Goal: Task Accomplishment & Management: Manage account settings

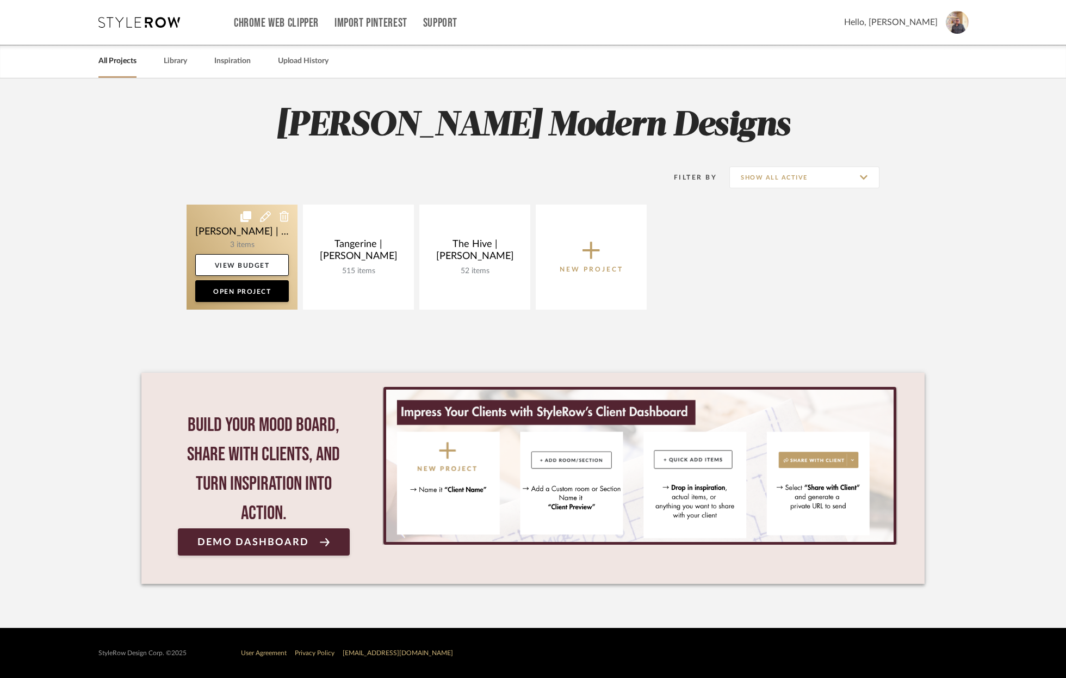
click at [210, 224] on link at bounding box center [242, 257] width 111 height 105
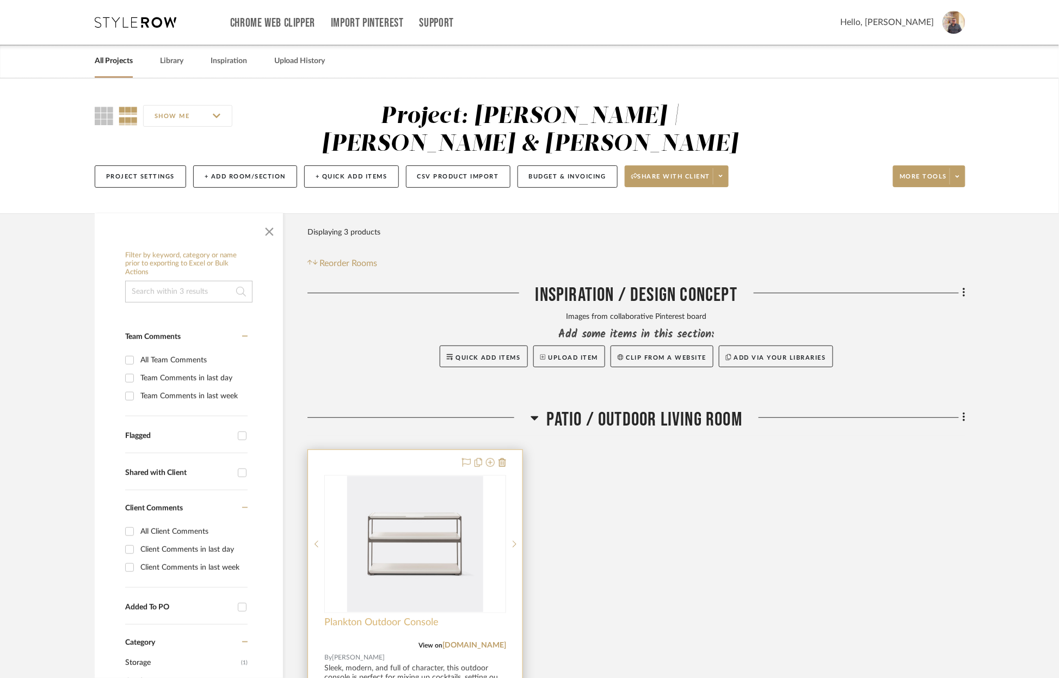
click at [381, 616] on span "Plankton Outdoor Console" at bounding box center [381, 622] width 114 height 12
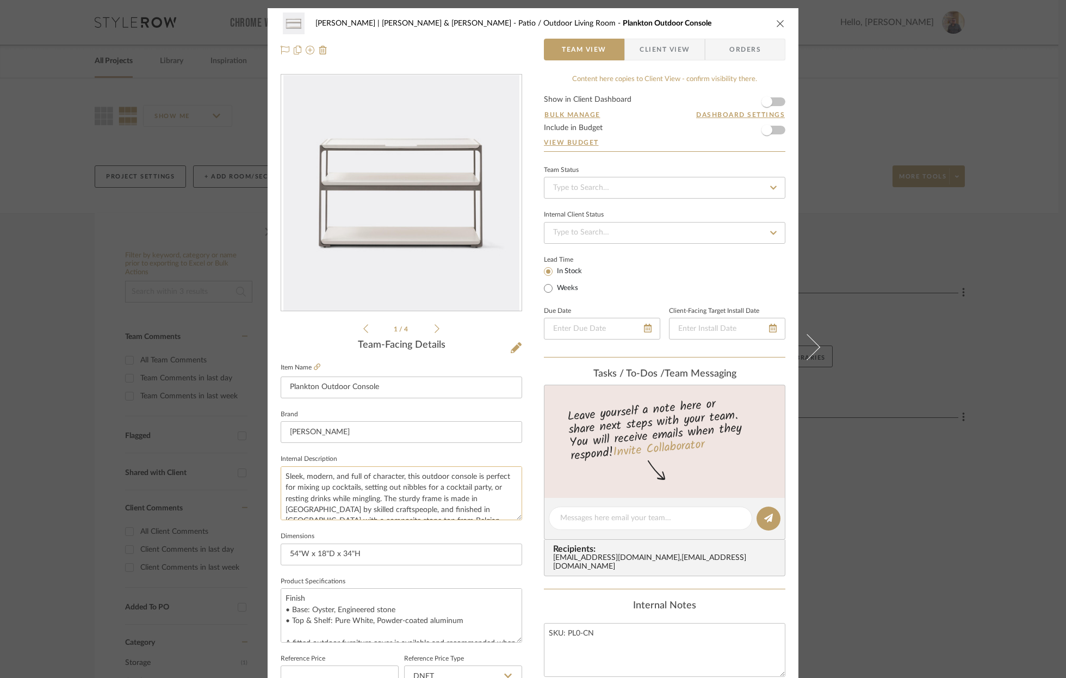
click at [282, 475] on textarea "Sleek, modern, and full of character, this outdoor console is perfect for mixin…" at bounding box center [402, 493] width 242 height 54
drag, startPoint x: 282, startPoint y: 475, endPoint x: 460, endPoint y: 522, distance: 184.1
click at [460, 522] on sr-form-field "Internal Description Sleek, modern, and full of character, this outdoor console…" at bounding box center [402, 490] width 242 height 77
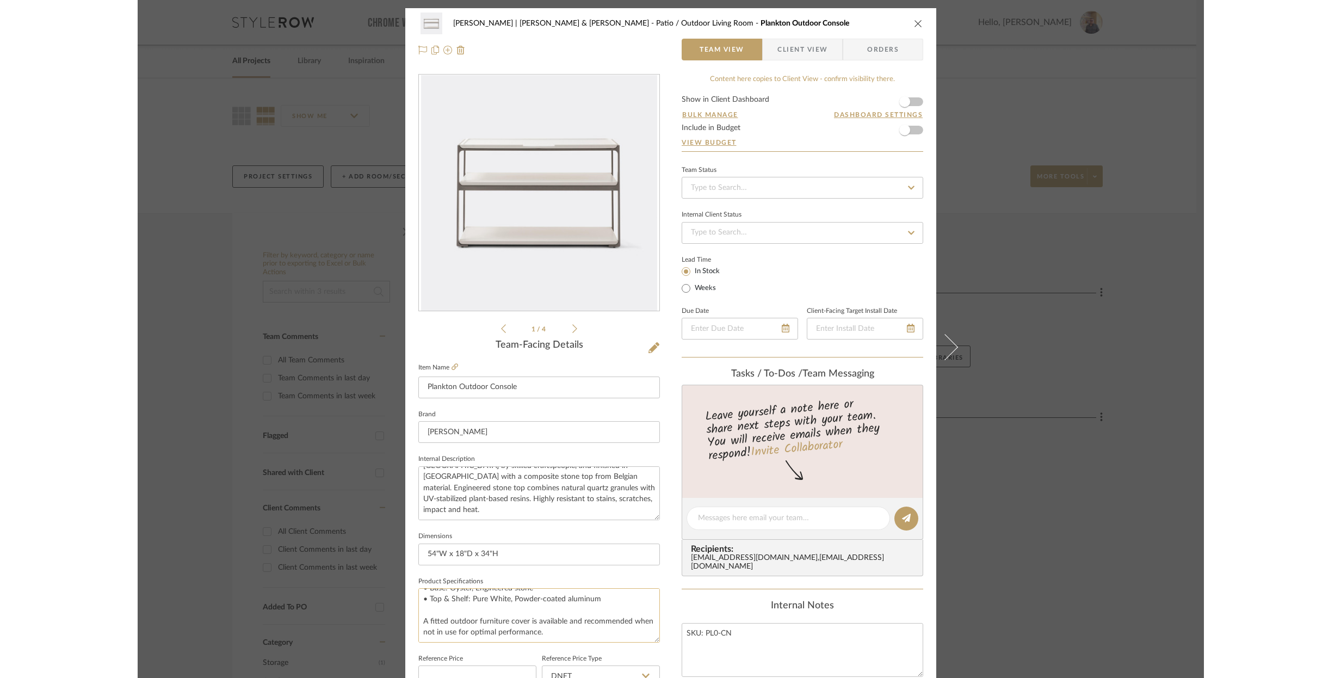
scroll to position [3, 0]
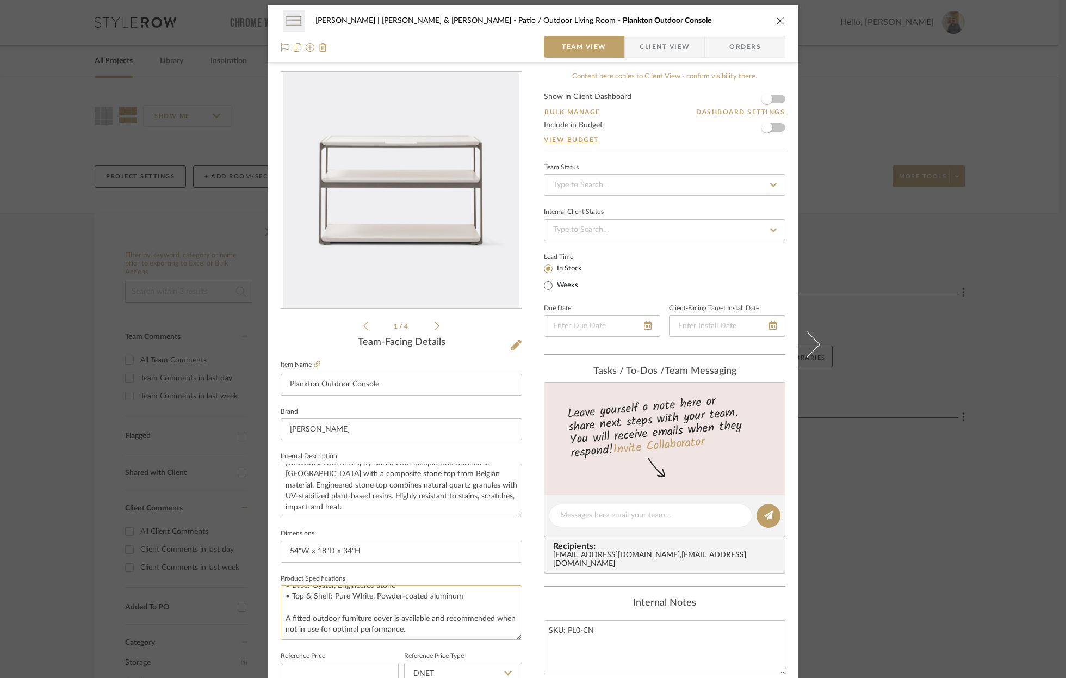
drag, startPoint x: 283, startPoint y: 618, endPoint x: 416, endPoint y: 637, distance: 133.7
click at [416, 637] on textarea "Finish • Base: Oyster, Engineered stone • Top & Shelf: Pure White, Powder-coate…" at bounding box center [402, 612] width 242 height 54
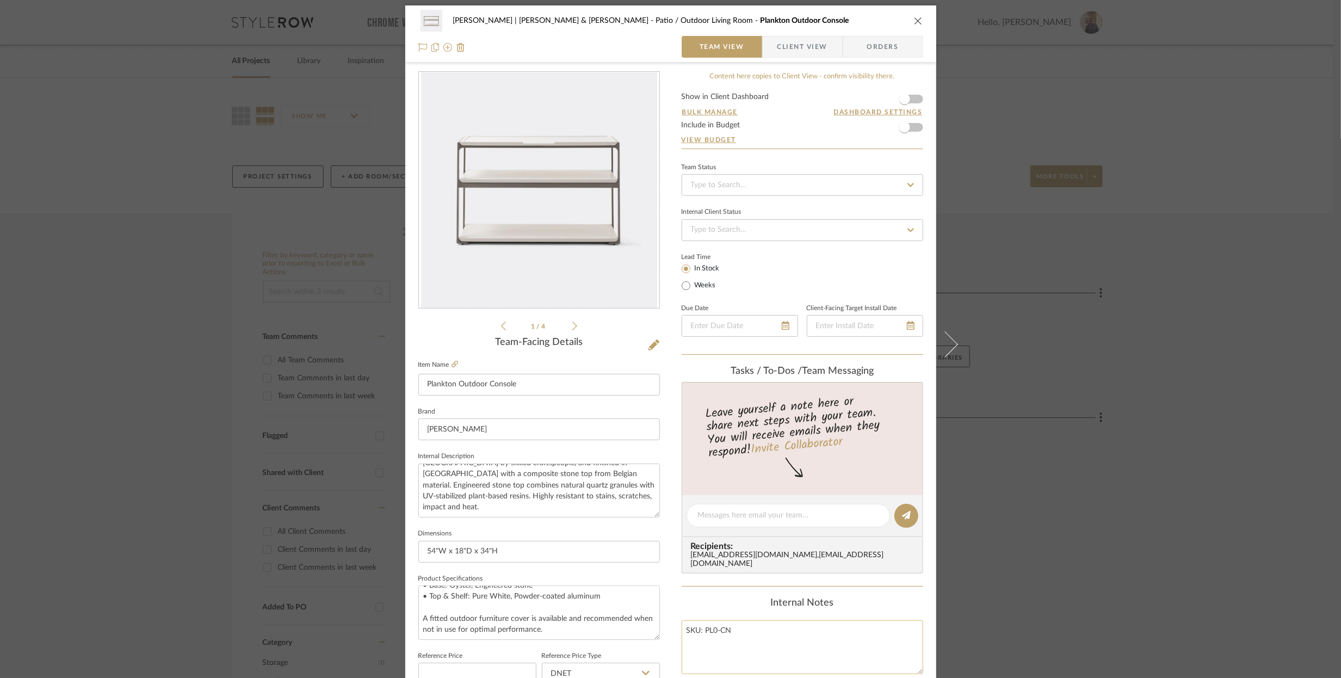
click at [743, 621] on textarea "SKU: PL0-CN" at bounding box center [803, 647] width 242 height 54
type textarea "SKU: PL0-CN Outdoor cover: $300 DNET"
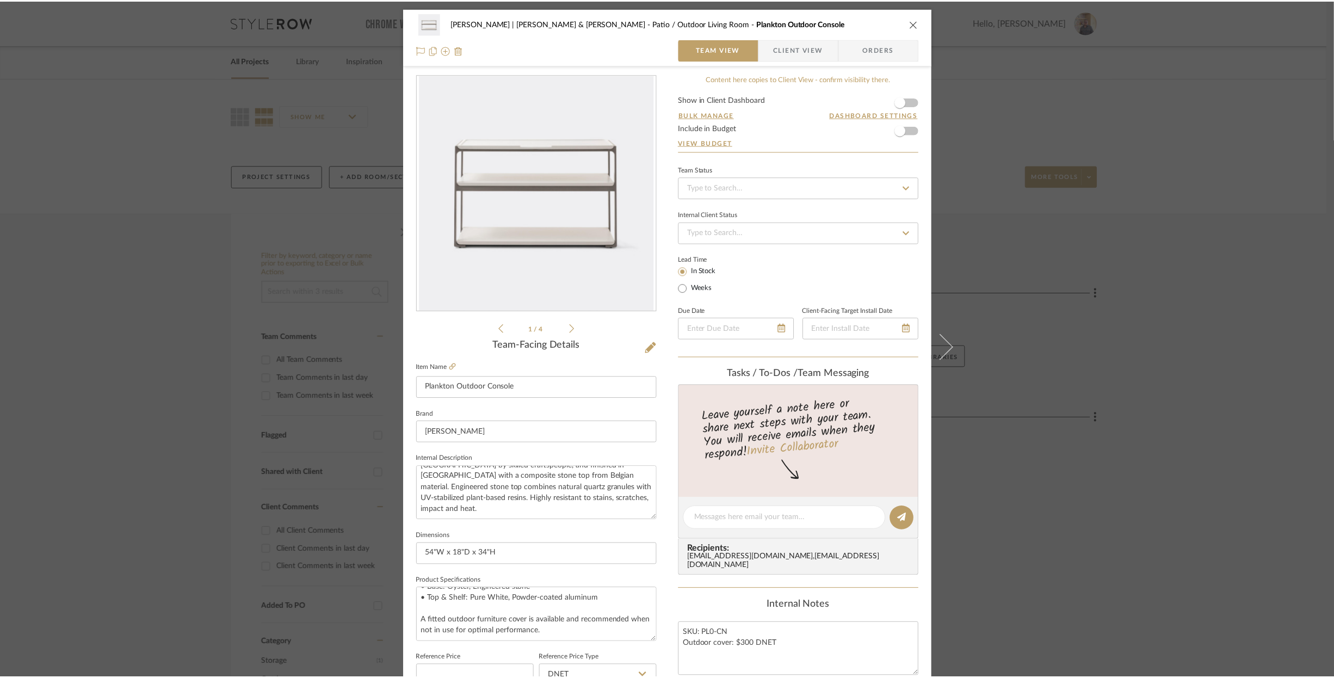
scroll to position [333, 0]
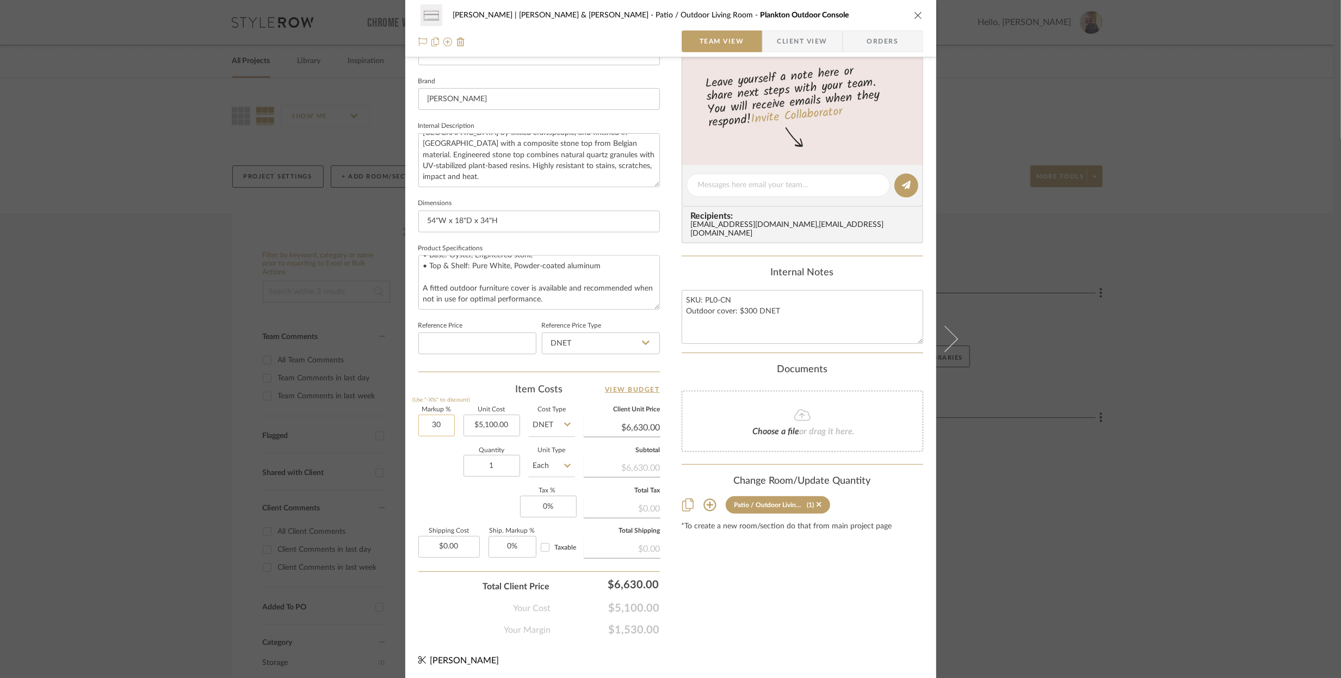
click at [424, 424] on input "30" at bounding box center [436, 426] width 36 height 22
type input "50%"
type input "5100.00"
type input "$7,650.00"
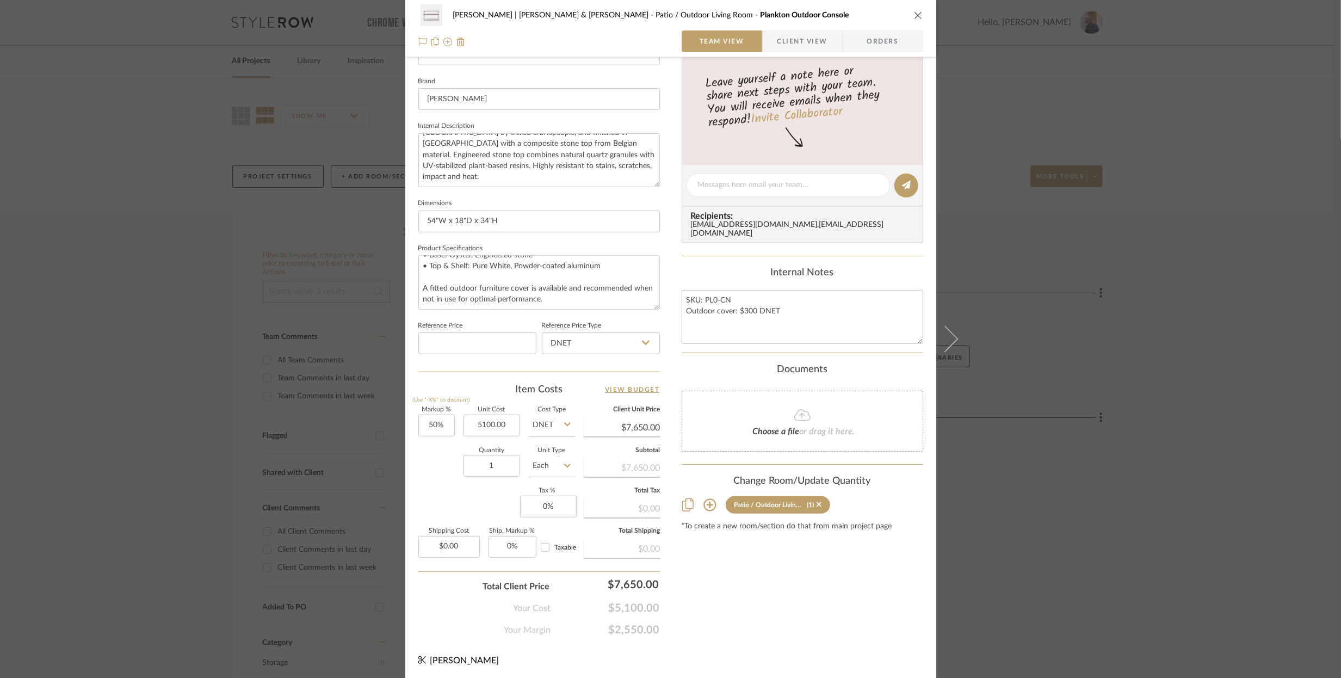
type input "$5,100.00"
click at [914, 11] on icon "close" at bounding box center [918, 15] width 9 height 9
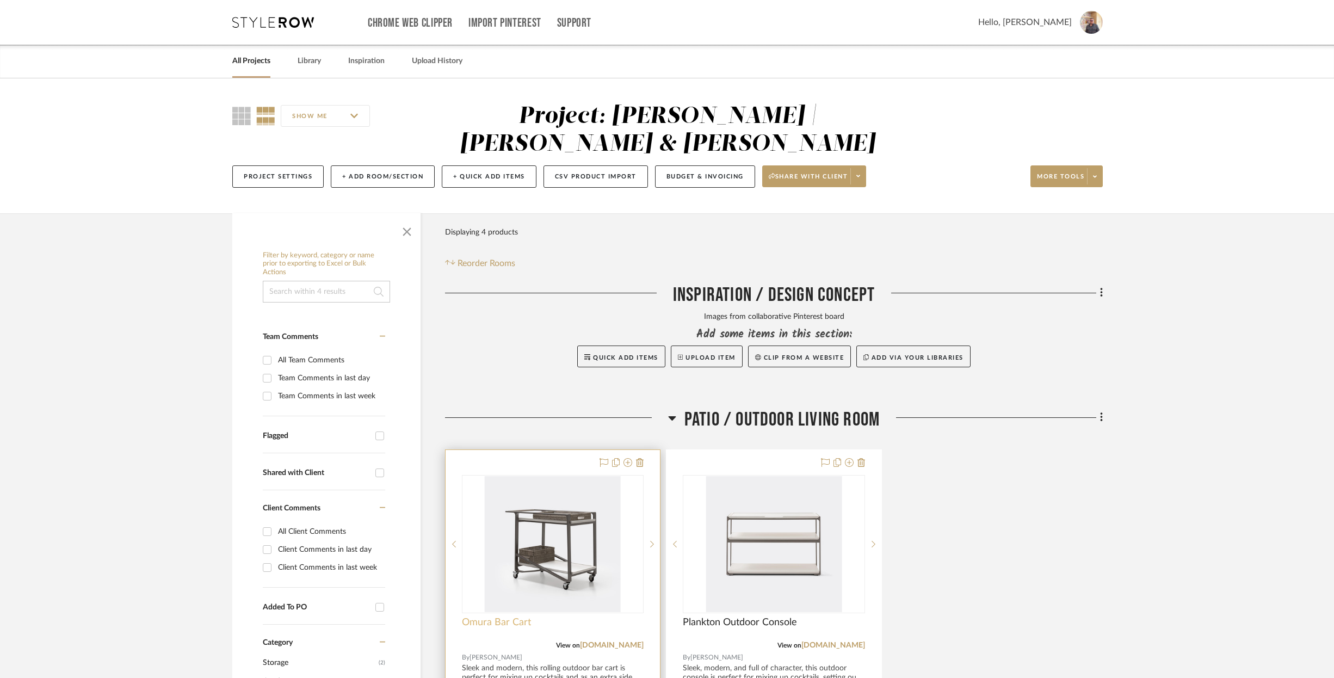
click at [508, 616] on span "Omura Bar Cart" at bounding box center [496, 622] width 69 height 12
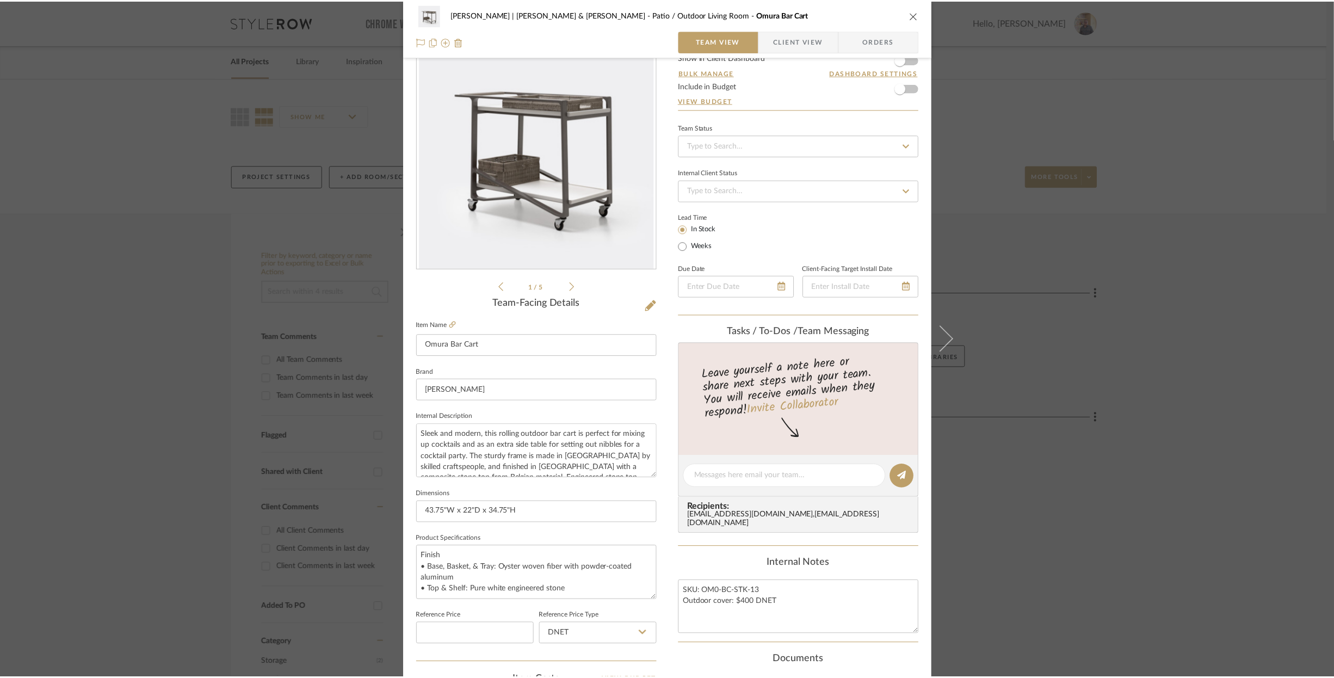
scroll to position [177, 0]
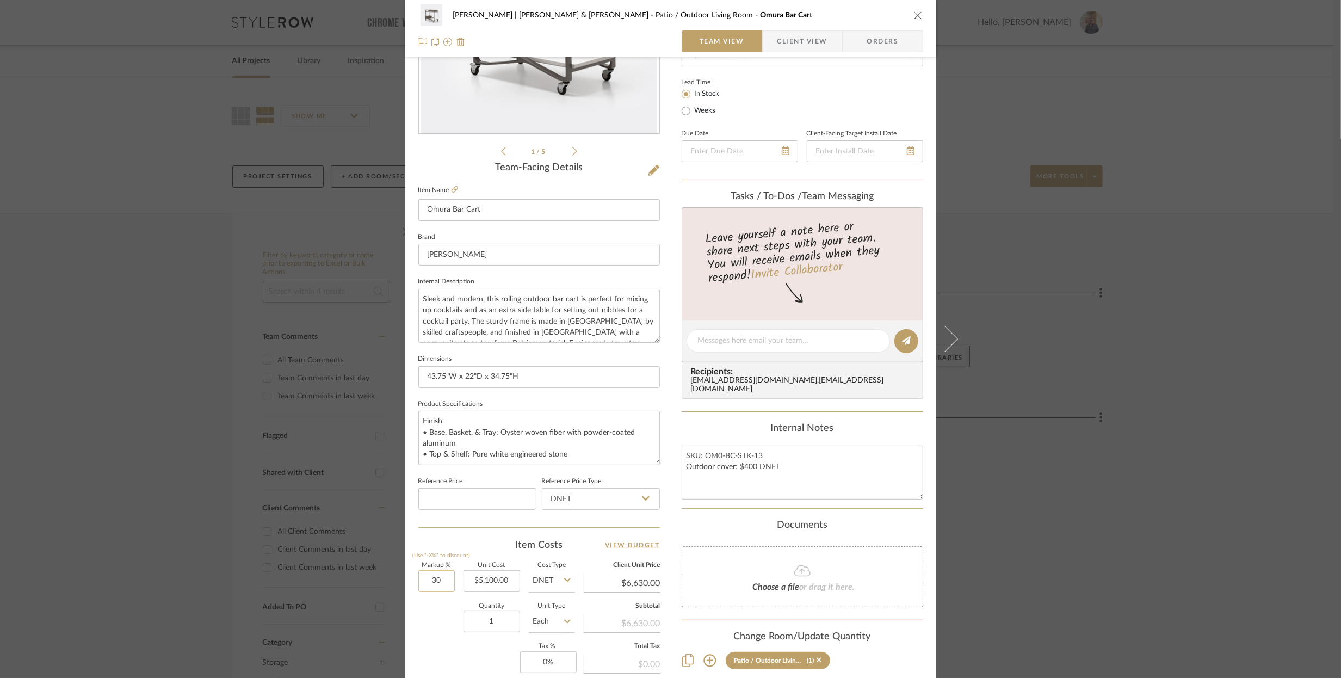
click at [430, 579] on input "30" at bounding box center [436, 581] width 36 height 22
click at [432, 578] on input "30" at bounding box center [436, 581] width 36 height 22
type input "50%"
type input "5100.00"
type input "$7,650.00"
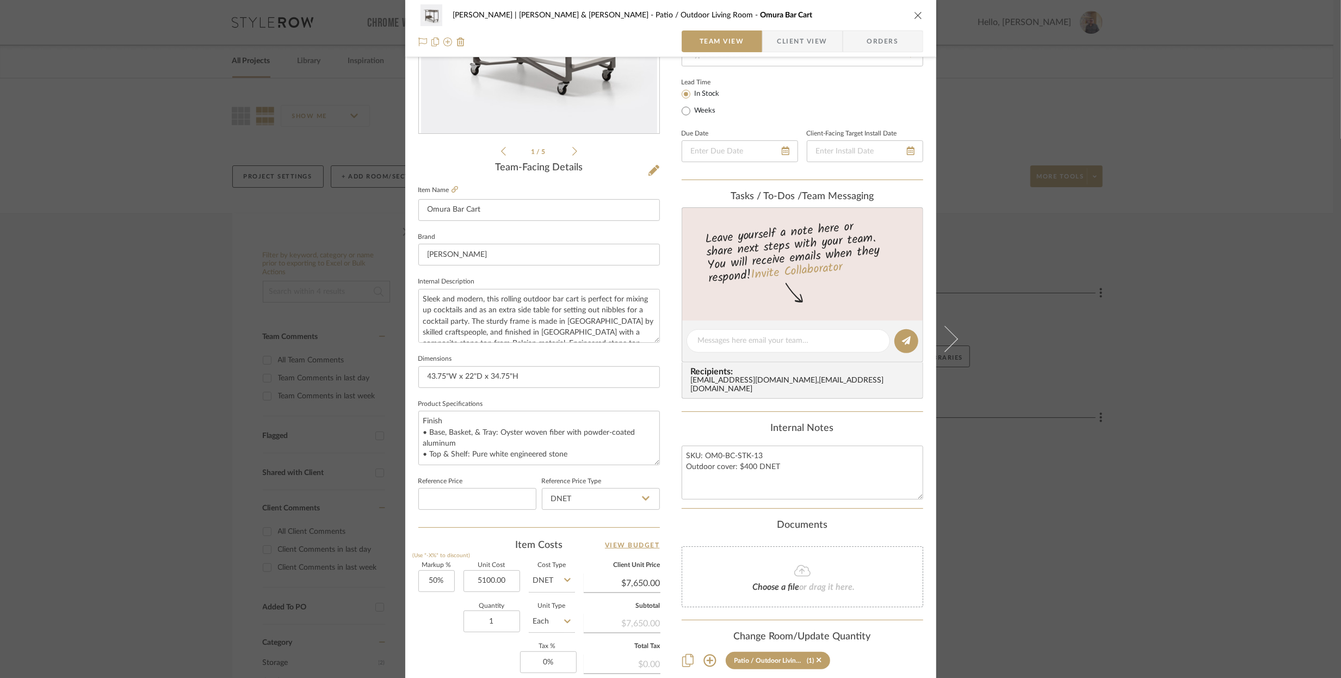
type input "$5,100.00"
click at [914, 13] on icon "close" at bounding box center [918, 15] width 9 height 9
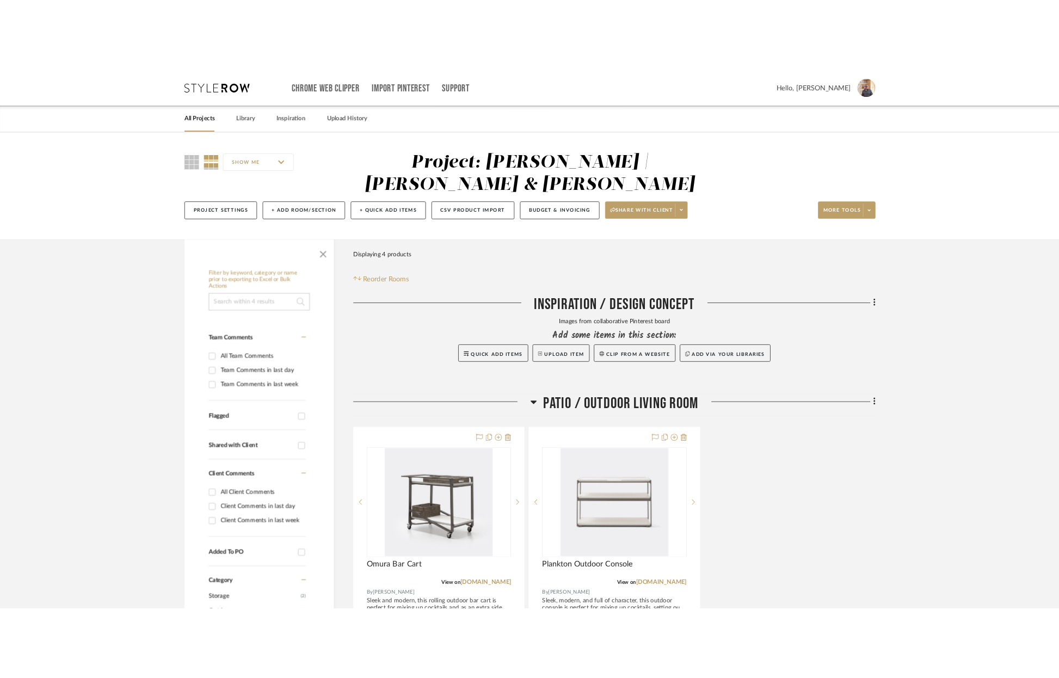
scroll to position [3, 0]
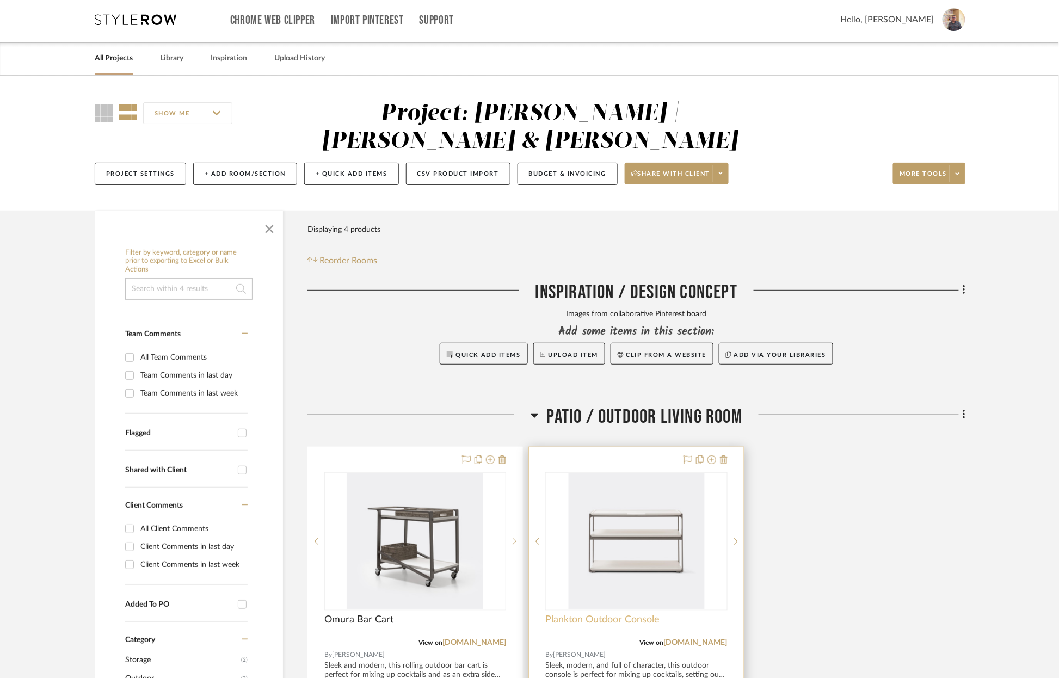
click at [612, 614] on span "Plankton Outdoor Console" at bounding box center [602, 620] width 114 height 12
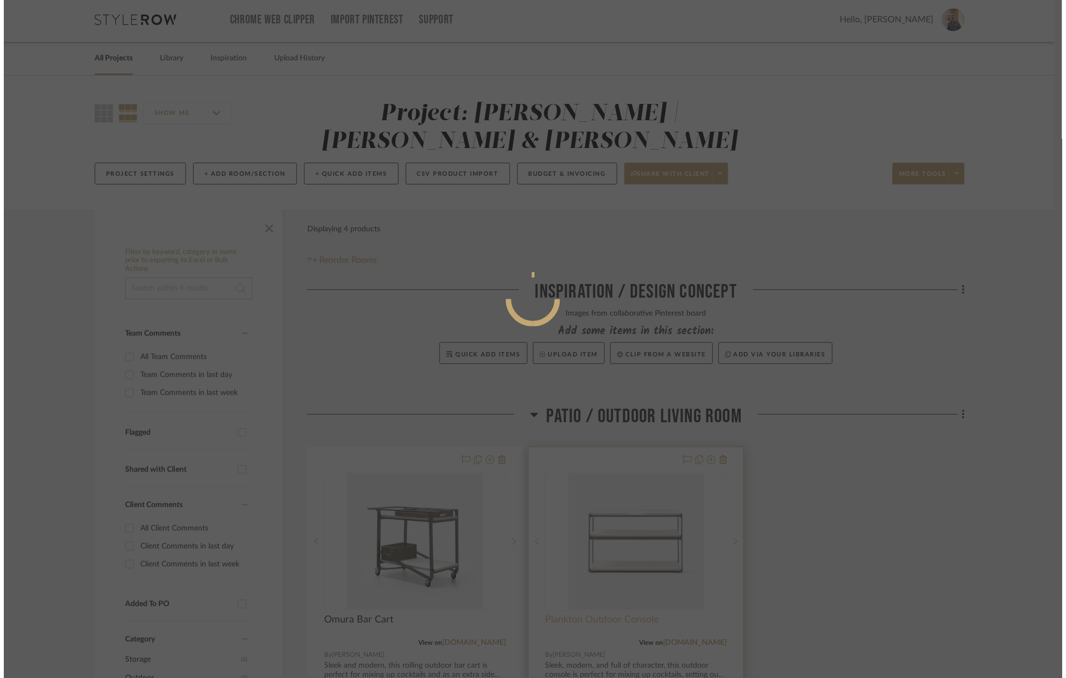
scroll to position [0, 0]
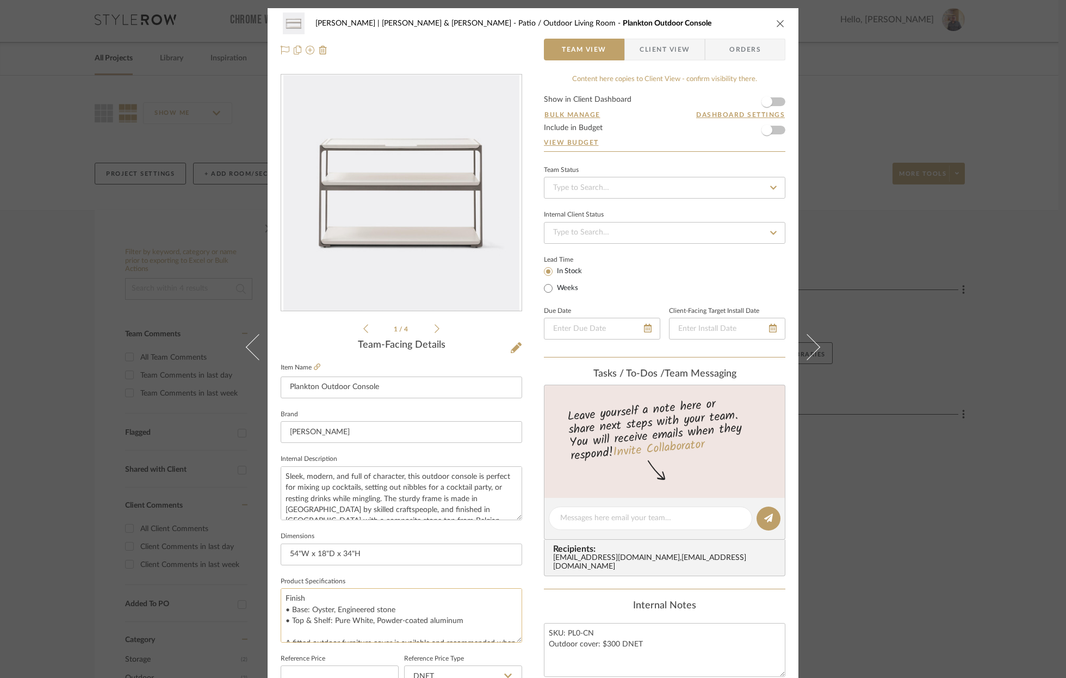
click at [283, 596] on textarea "Finish • Base: Oyster, Engineered stone • Top & Shelf: Pure White, Powder-coate…" at bounding box center [402, 615] width 242 height 54
drag, startPoint x: 283, startPoint y: 596, endPoint x: 455, endPoint y: 625, distance: 175.0
click at [455, 625] on textarea "Finish • Base: Oyster, Engineered stone • Top & Shelf: Pure White, Powder-coate…" at bounding box center [402, 615] width 242 height 54
drag, startPoint x: 371, startPoint y: 621, endPoint x: 450, endPoint y: 624, distance: 78.9
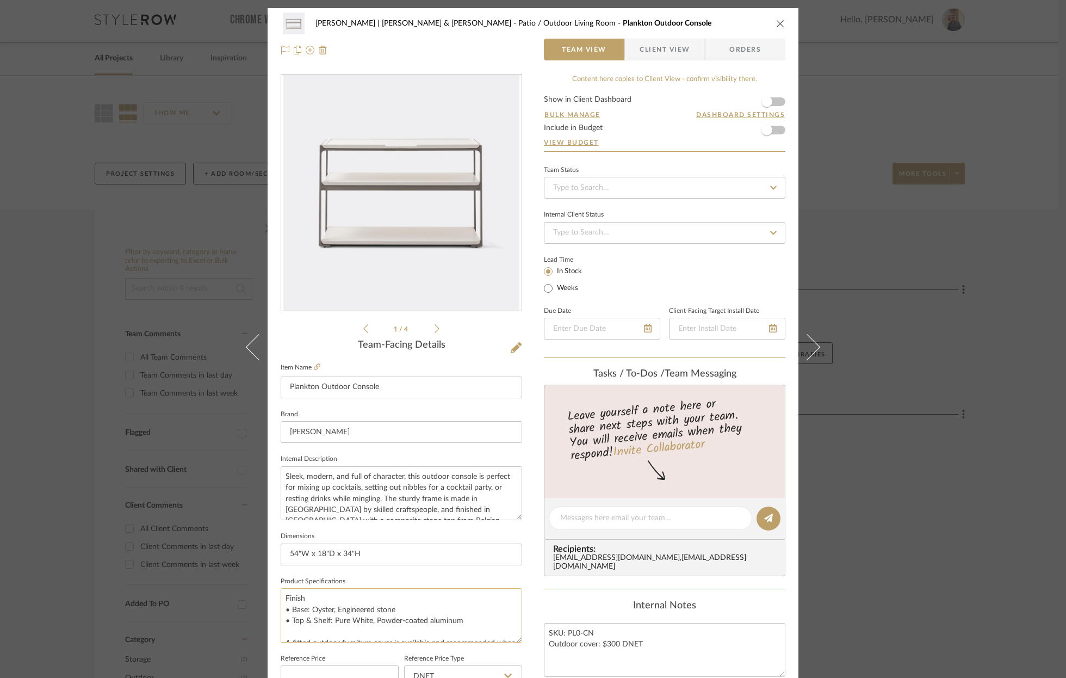
click at [450, 624] on textarea "Finish • Base: Oyster, Engineered stone • Top & Shelf: Pure White, Powder-coate…" at bounding box center [402, 615] width 242 height 54
click at [373, 622] on textarea "Finish • Base: Oyster, Engineered stone • Top & Shelf: Pure White, Powder-coate…" at bounding box center [402, 615] width 242 height 54
drag, startPoint x: 373, startPoint y: 622, endPoint x: 457, endPoint y: 606, distance: 85.3
click at [457, 606] on textarea "Finish • Base: Oyster, Engineered stone • Top & Shelf: Pure White, Powder-coate…" at bounding box center [402, 615] width 242 height 54
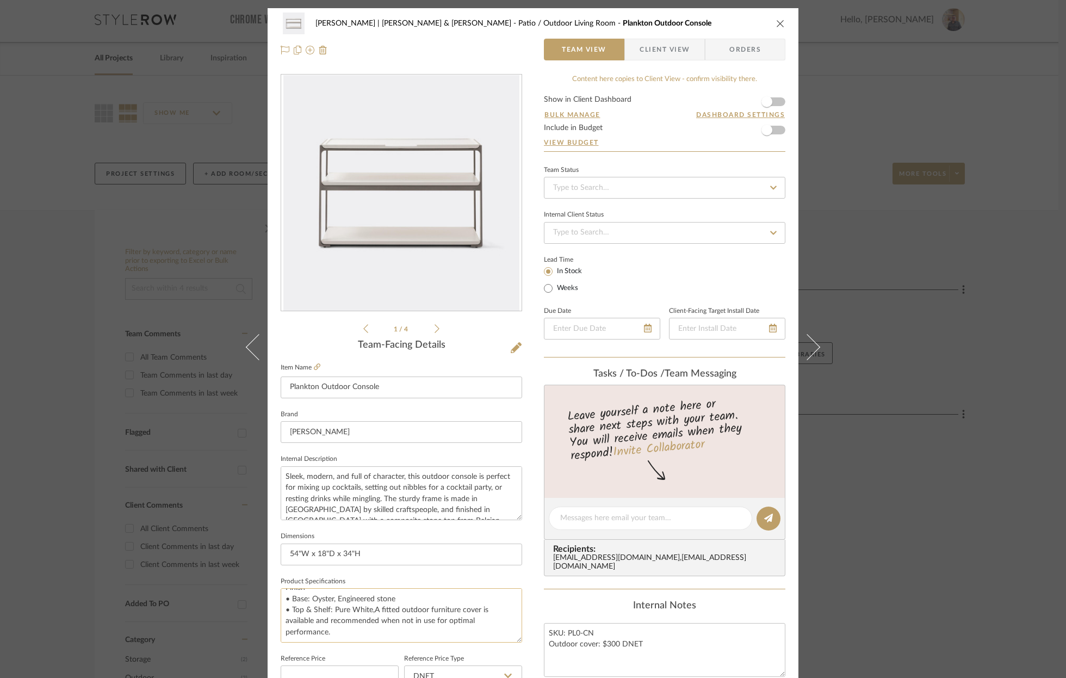
scroll to position [11, 0]
click at [336, 597] on textarea "Finish • Base: Oyster, Engineered stone • Top & Shelf: Pure White,A fitted outd…" at bounding box center [402, 615] width 242 height 54
paste textarea "Powder-coated aluminum"
drag, startPoint x: 428, startPoint y: 596, endPoint x: 479, endPoint y: 609, distance: 52.7
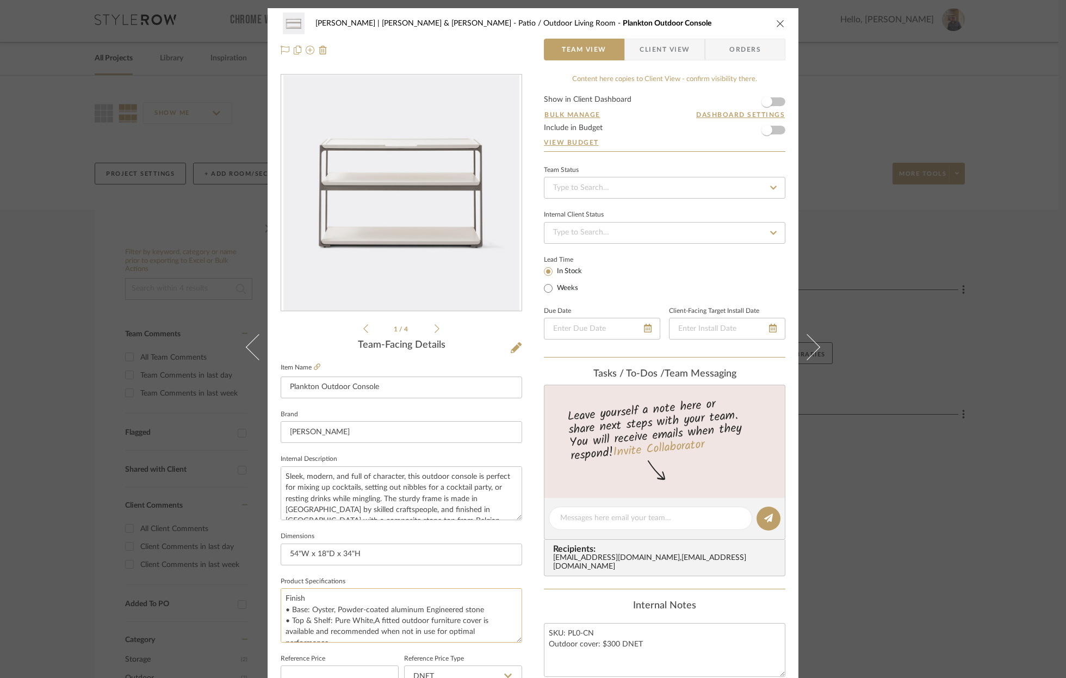
click at [479, 609] on textarea "Finish • Base: Oyster, Powder-coated aluminum Engineered stone • Top & Shelf: P…" at bounding box center [402, 615] width 242 height 54
click at [372, 621] on textarea "Finish • Base: Oyster, Powder-coated aluminum • Top & Shelf: Pure White,A fitte…" at bounding box center [402, 615] width 242 height 54
paste textarea "Engineered stone"
click at [385, 610] on textarea "Finish • Base: Oyster, Powder-coated aluminum • Top & Shelf: Pure White, Engine…" at bounding box center [402, 615] width 242 height 54
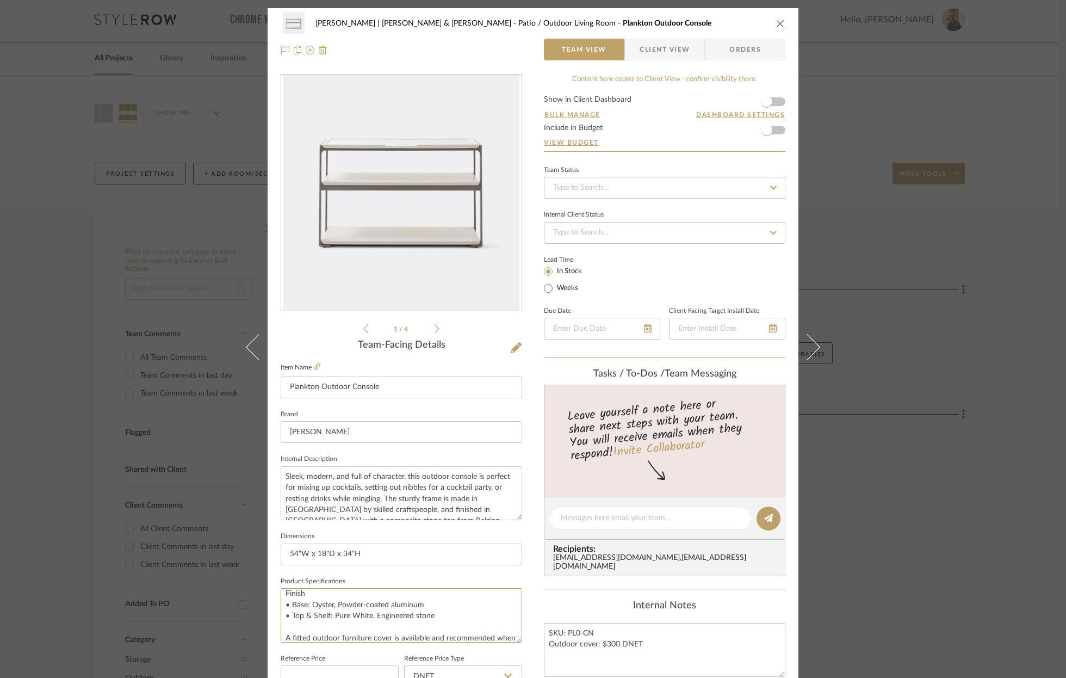
type textarea "Finish • Base: Oyster, Powder-coated aluminum • Top & Shelf: Pure White, Engine…"
click at [776, 20] on icon "close" at bounding box center [780, 23] width 9 height 9
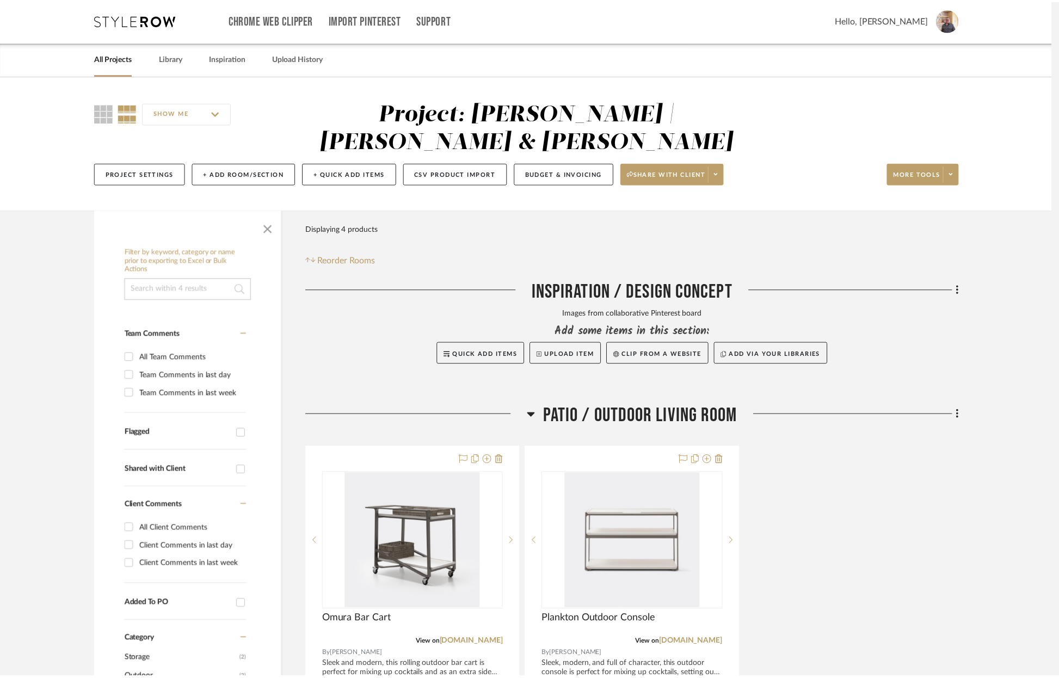
scroll to position [3, 0]
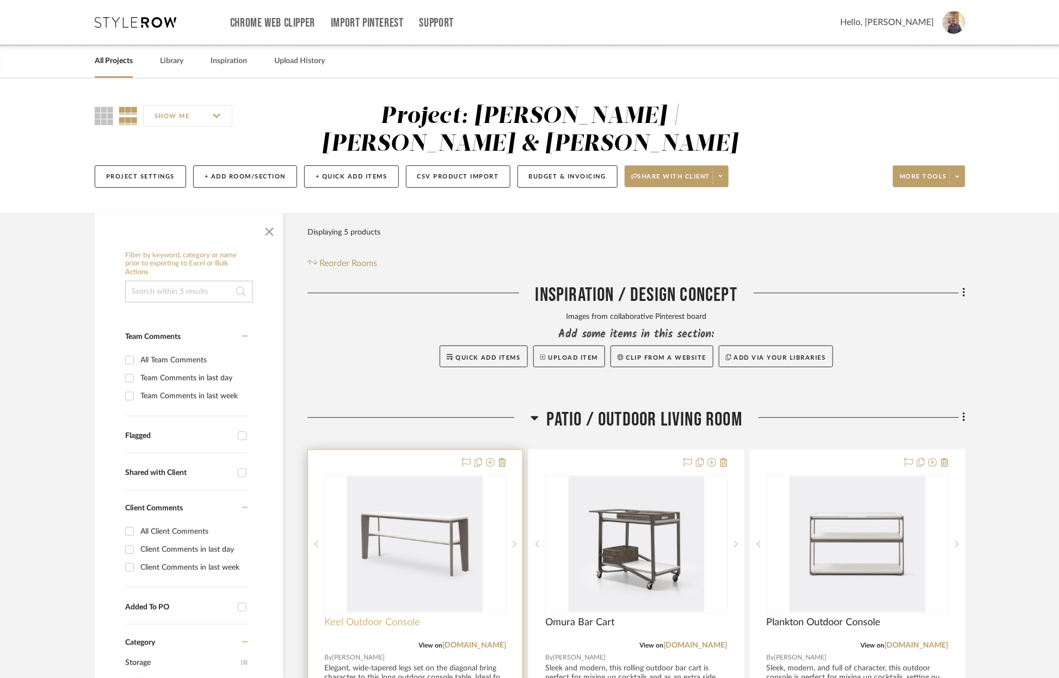
click at [356, 616] on span "Keel Outdoor Console" at bounding box center [372, 622] width 96 height 12
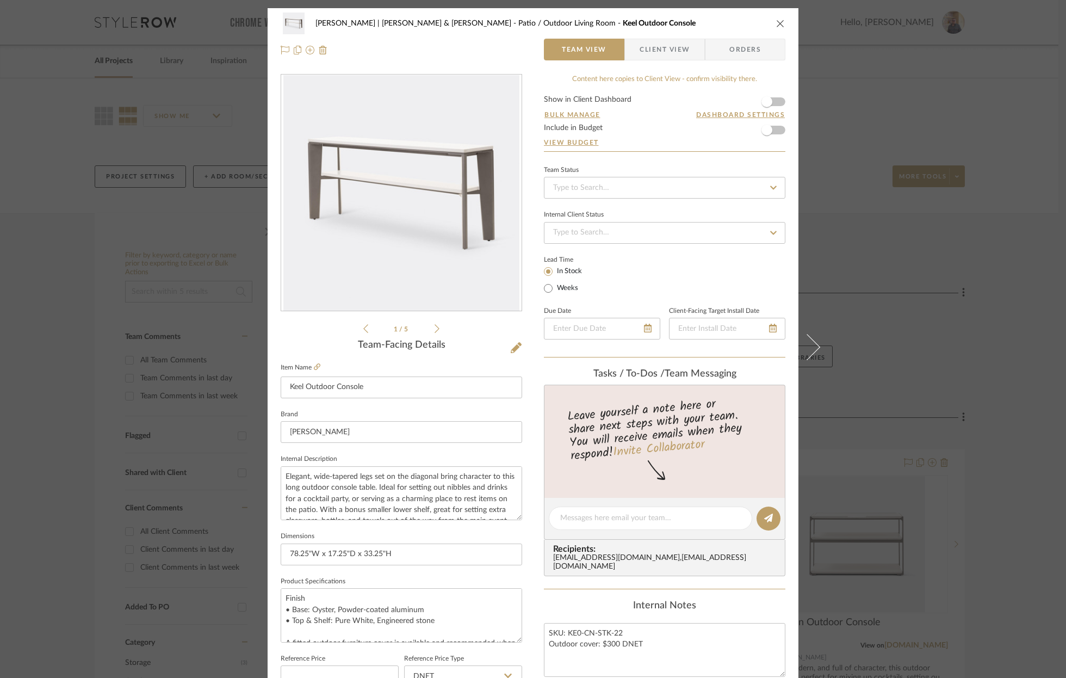
click at [776, 21] on icon "close" at bounding box center [780, 23] width 9 height 9
